Goal: Task Accomplishment & Management: Manage account settings

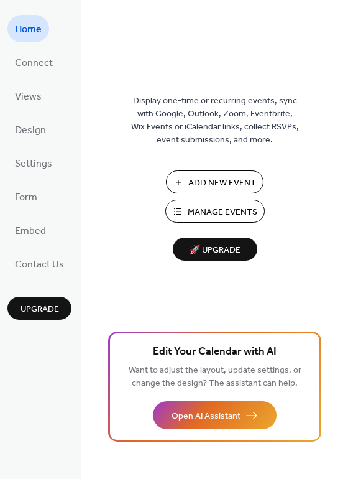
click at [217, 212] on span "Manage Events" at bounding box center [223, 212] width 70 height 13
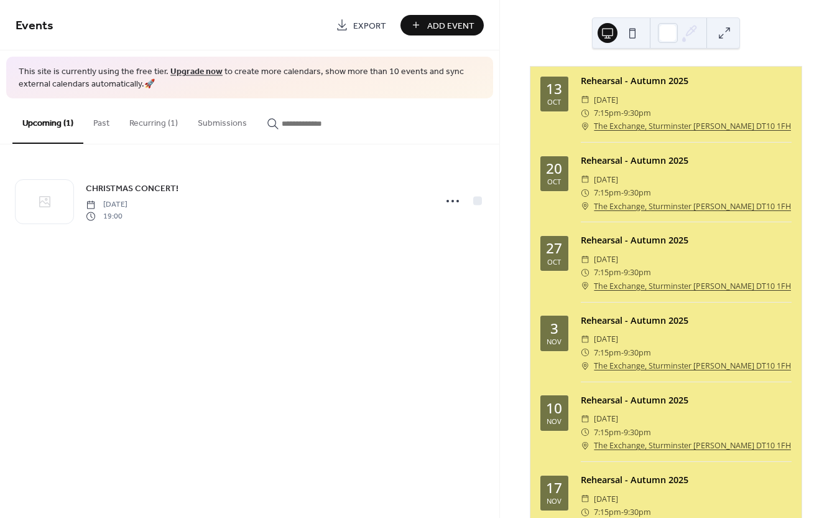
click at [100, 119] on button "Past" at bounding box center [101, 120] width 36 height 44
click at [36, 120] on button "Upcoming (1)" at bounding box center [47, 120] width 71 height 44
click at [145, 124] on button "Recurring (1)" at bounding box center [153, 120] width 68 height 44
